Goal: Task Accomplishment & Management: Complete application form

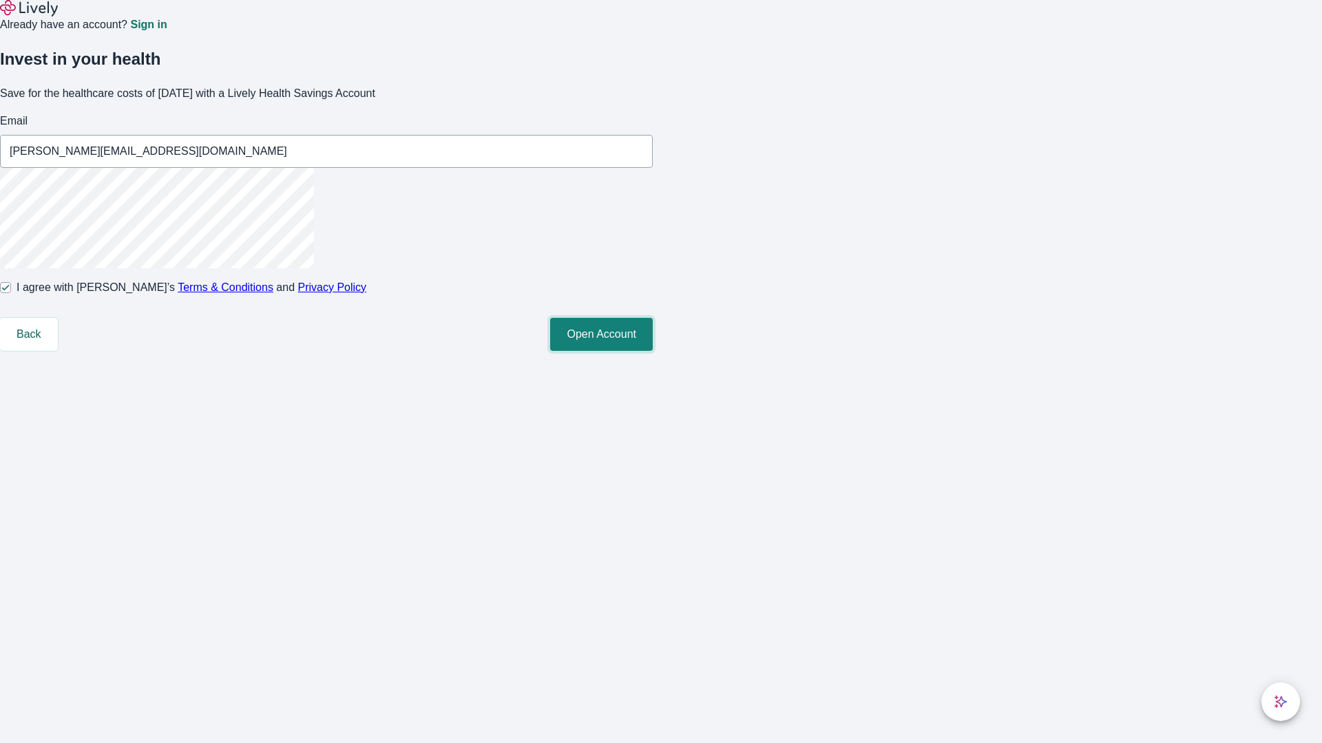
click at [653, 351] on button "Open Account" at bounding box center [601, 334] width 103 height 33
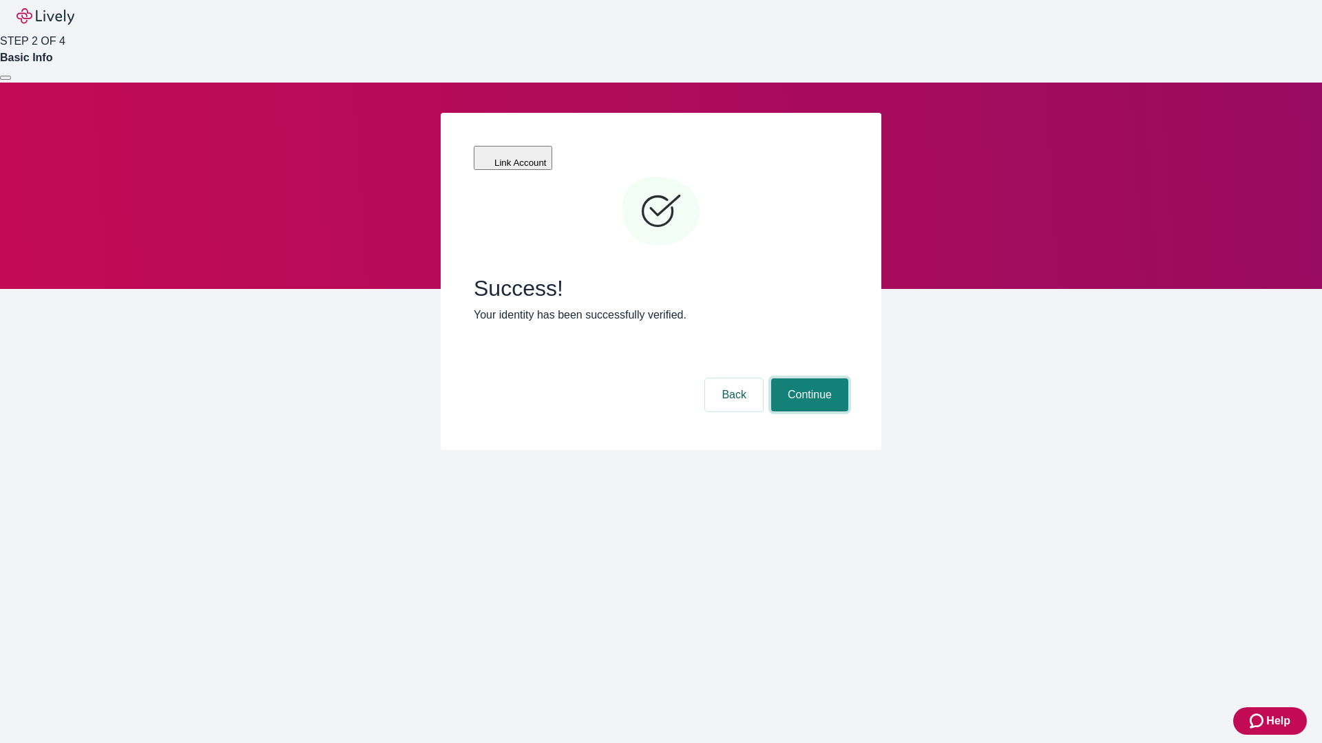
click at [807, 379] on button "Continue" at bounding box center [809, 395] width 77 height 33
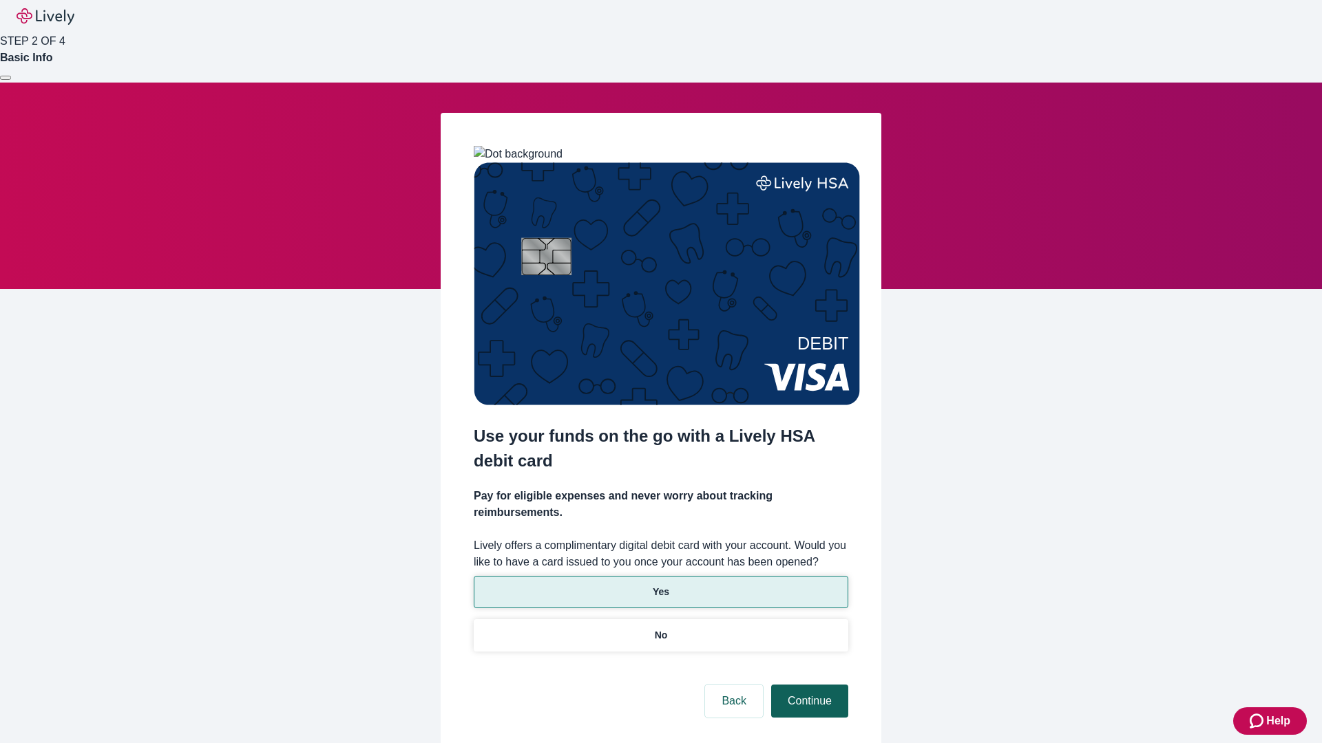
click at [660, 585] on p "Yes" at bounding box center [661, 592] width 17 height 14
click at [807, 685] on button "Continue" at bounding box center [809, 701] width 77 height 33
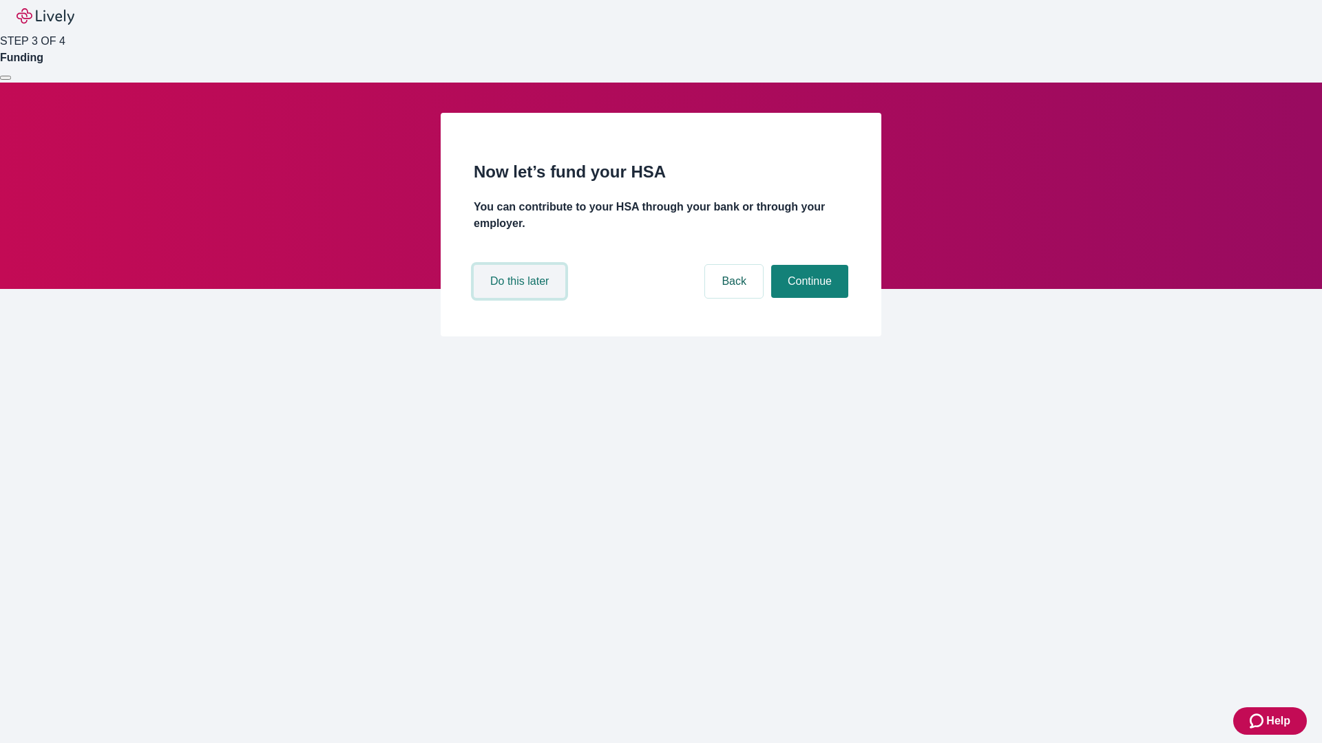
click at [521, 298] on button "Do this later" at bounding box center [520, 281] width 92 height 33
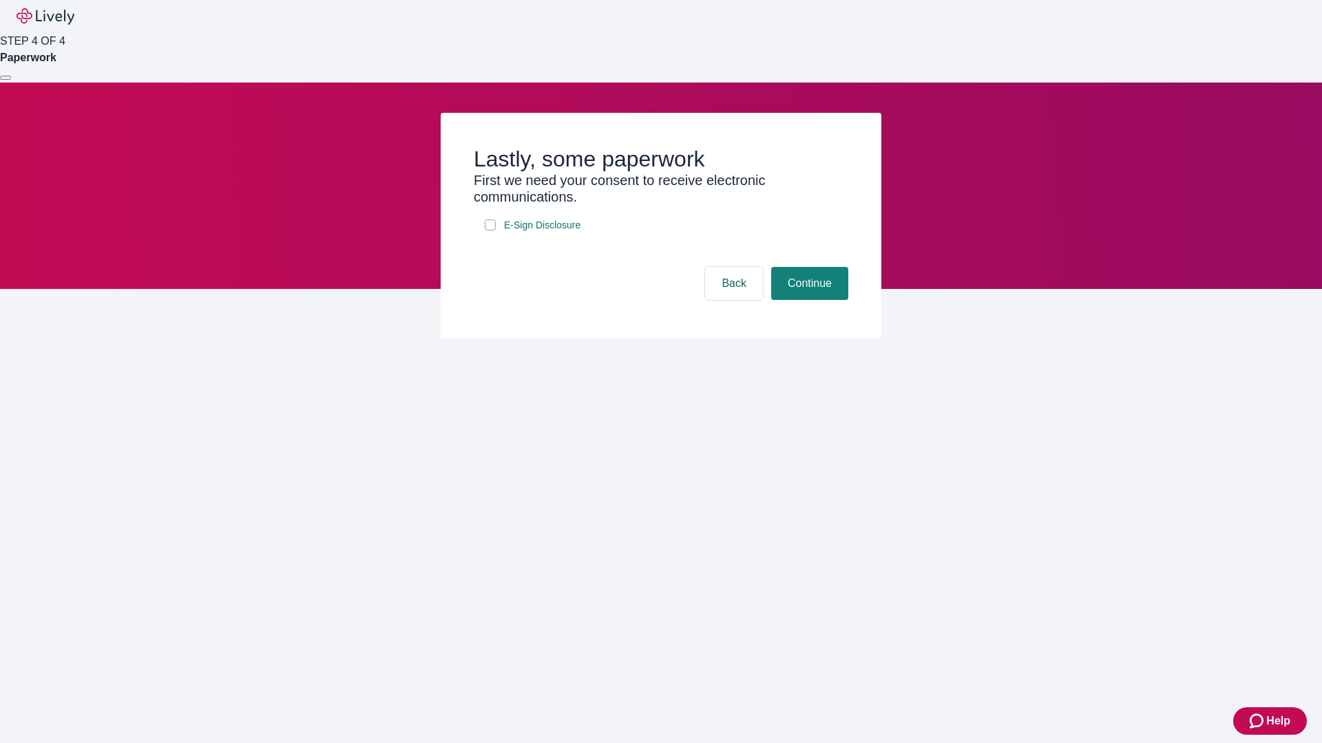
click at [490, 231] on input "E-Sign Disclosure" at bounding box center [490, 225] width 11 height 11
checkbox input "true"
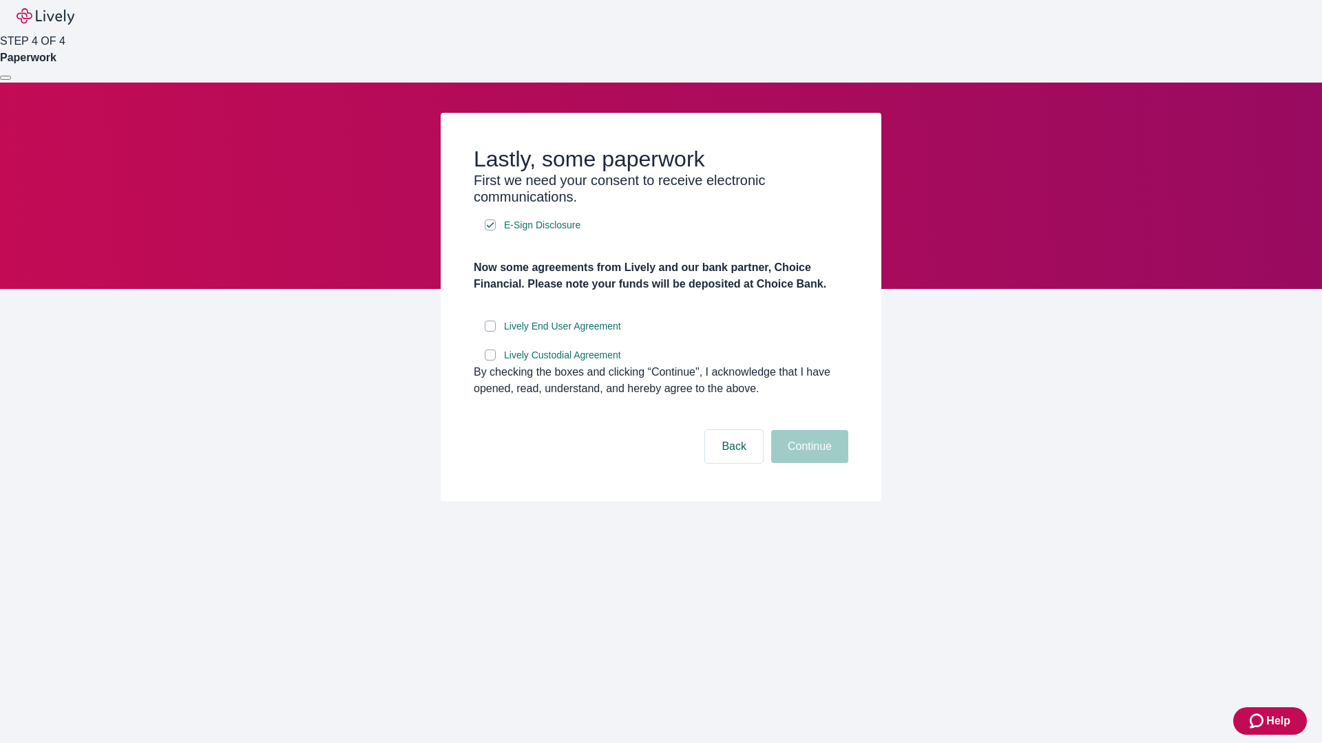
click at [490, 332] on input "Lively End User Agreement" at bounding box center [490, 326] width 11 height 11
checkbox input "true"
click at [490, 361] on input "Lively Custodial Agreement" at bounding box center [490, 355] width 11 height 11
checkbox input "true"
click at [807, 463] on button "Continue" at bounding box center [809, 446] width 77 height 33
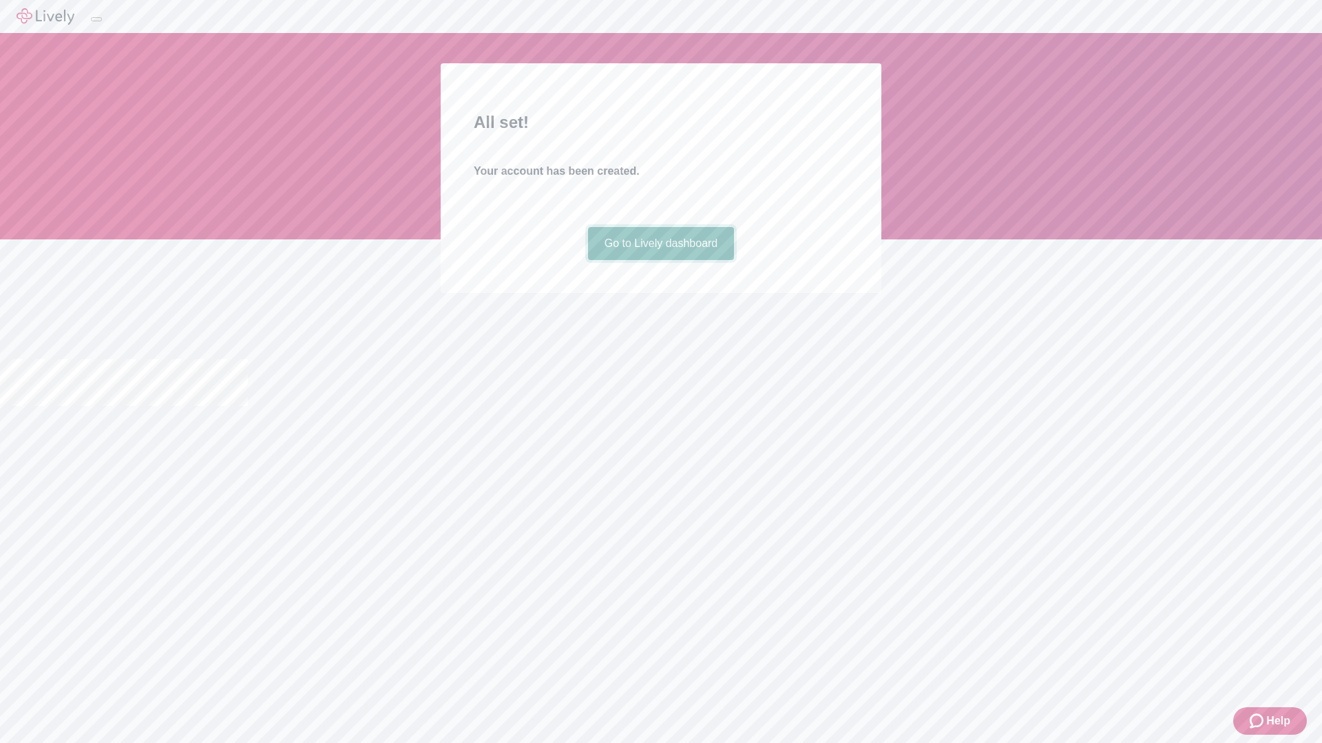
click at [660, 260] on link "Go to Lively dashboard" at bounding box center [661, 243] width 147 height 33
